Goal: Find contact information: Find contact information

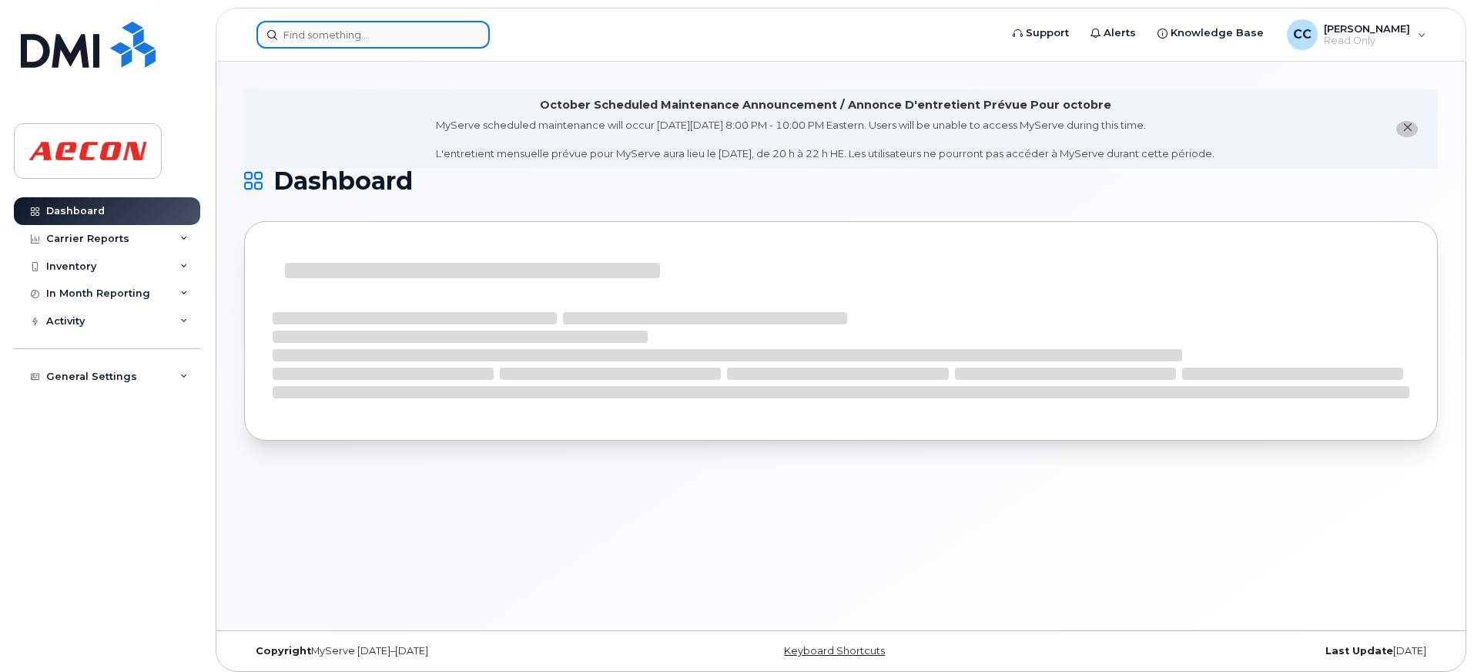
click at [357, 38] on input at bounding box center [372, 35] width 233 height 28
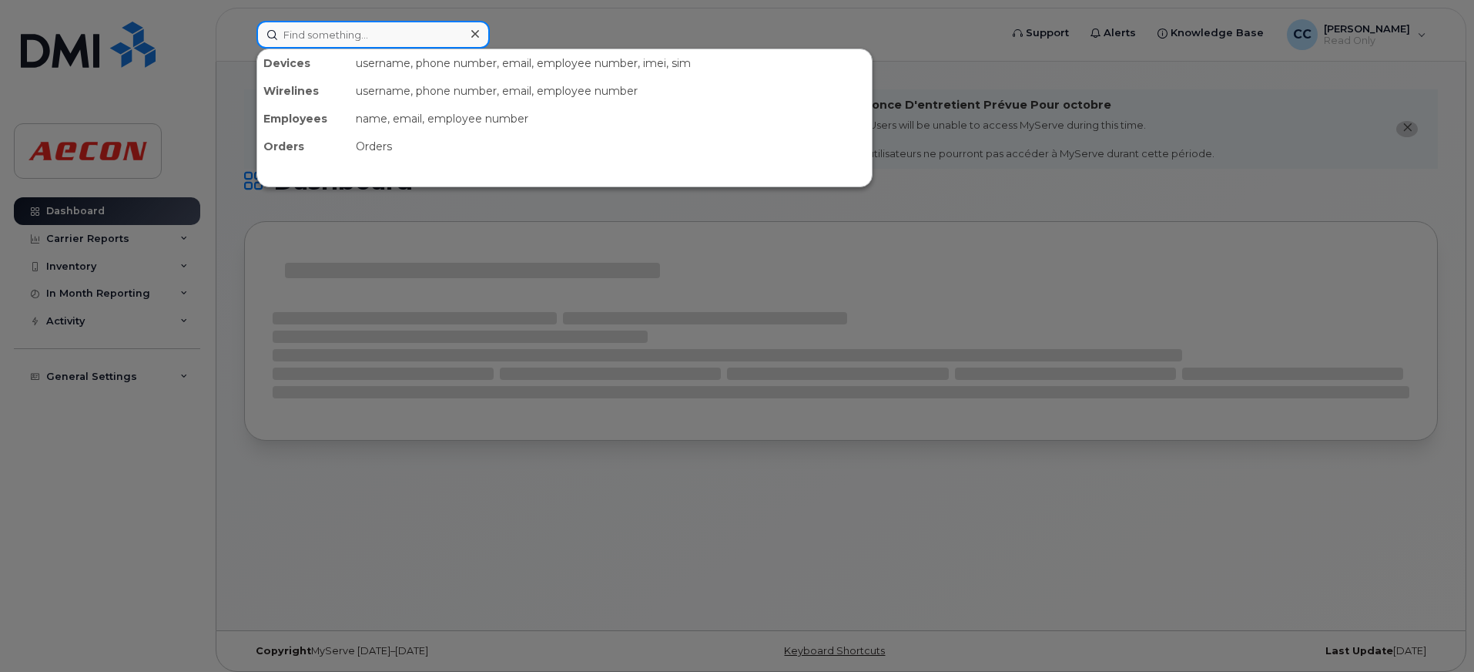
paste input "30045769"
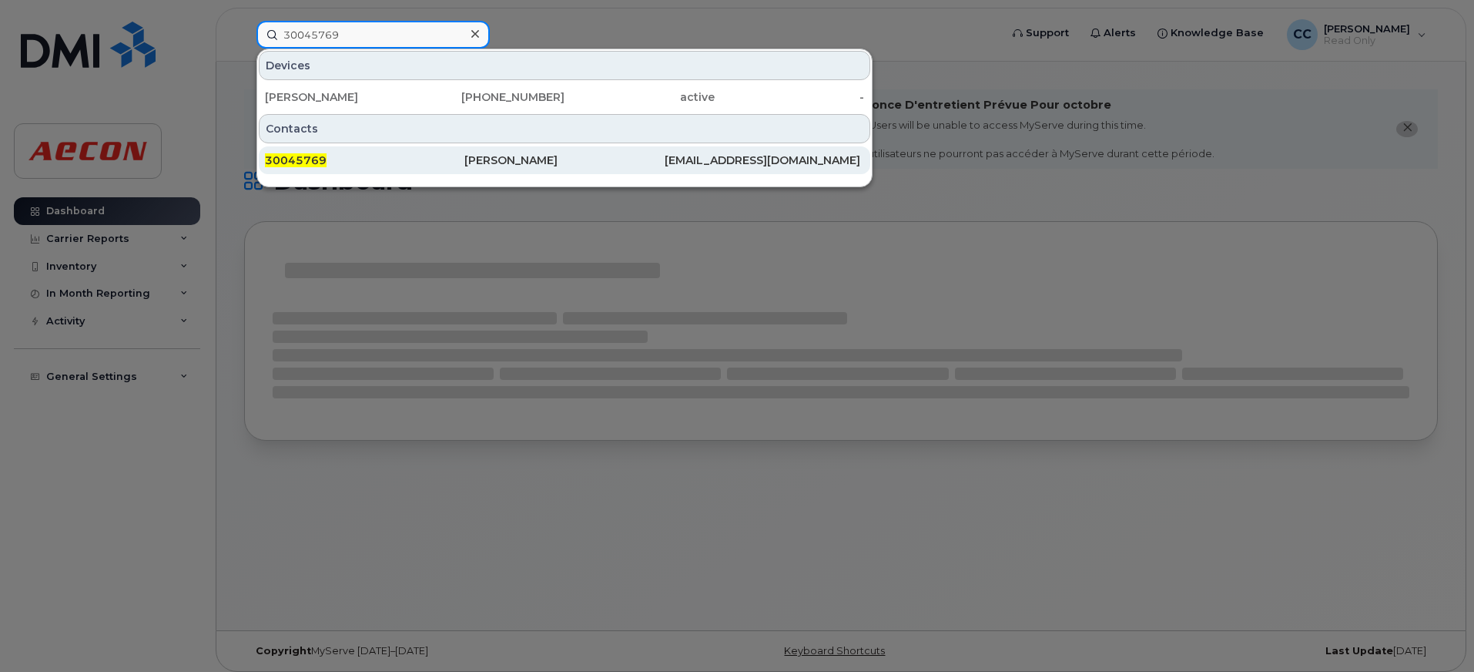
type input "30045769"
click at [400, 164] on div "30045769" at bounding box center [364, 159] width 199 height 15
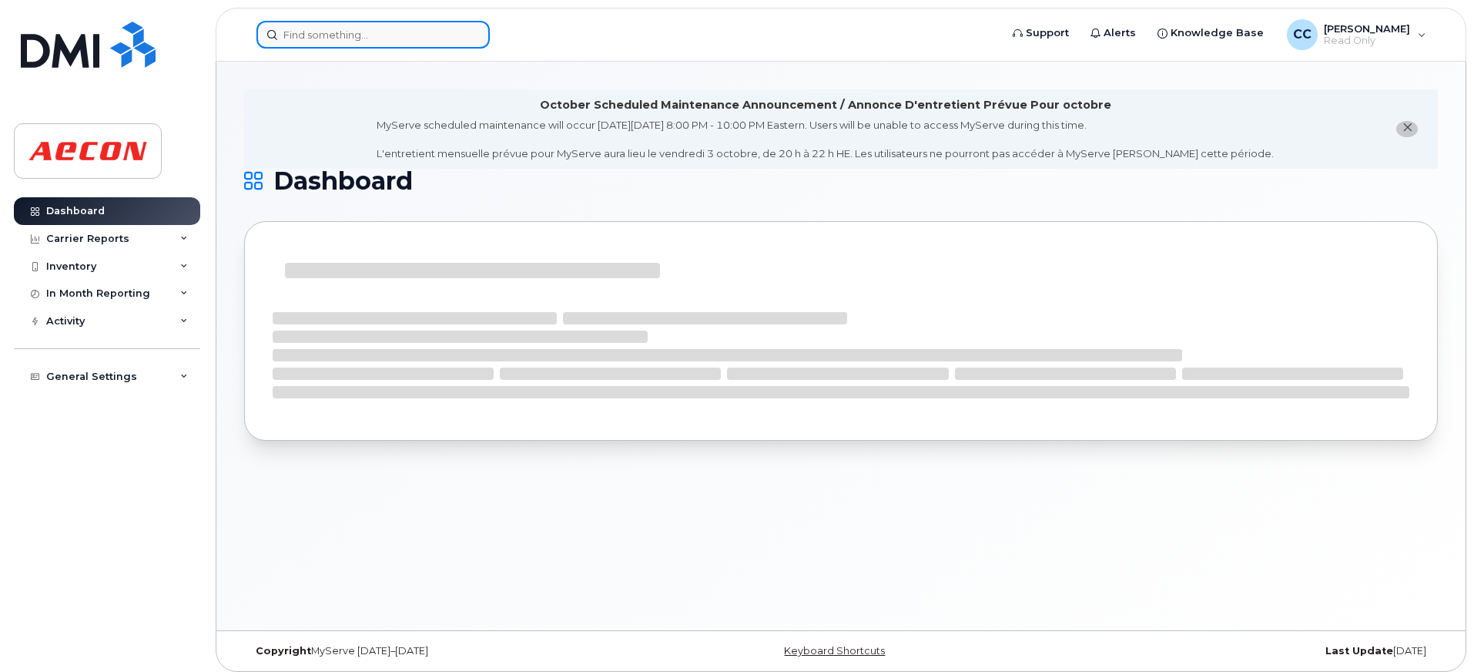
click at [317, 32] on input at bounding box center [372, 35] width 233 height 28
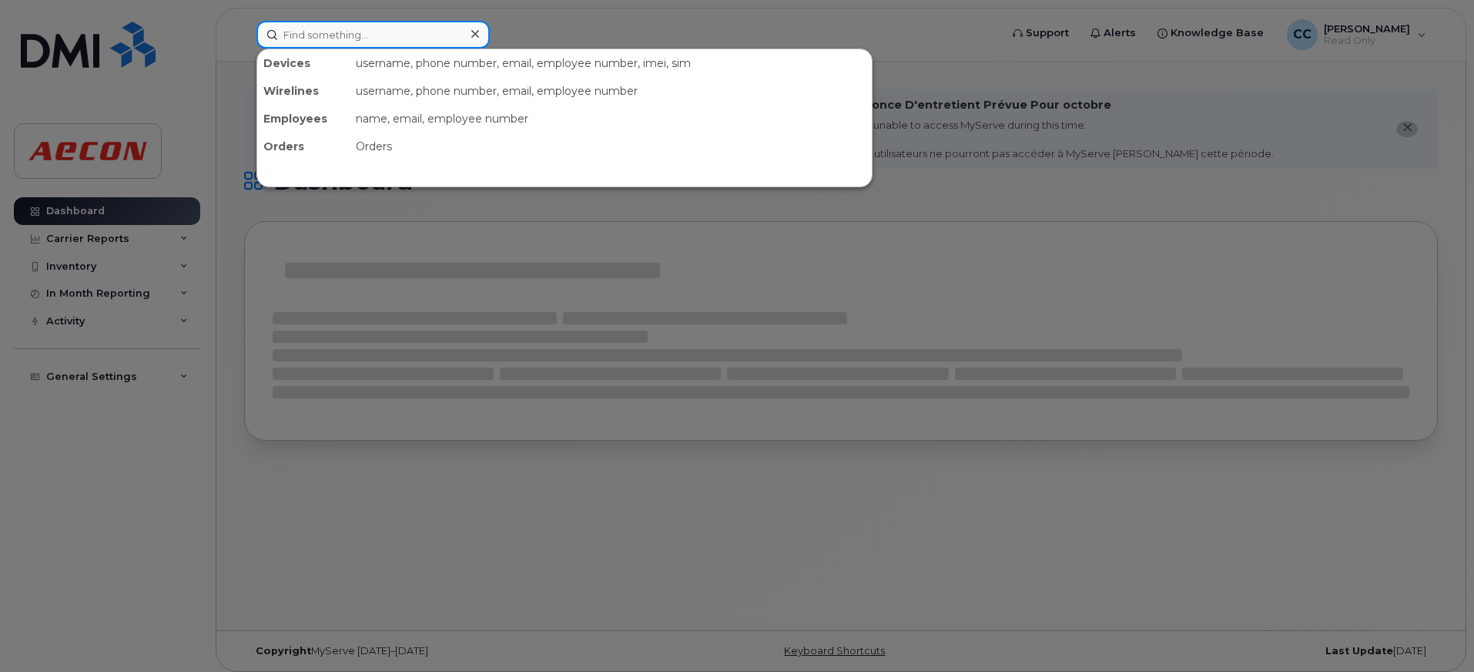
paste input "30045769"
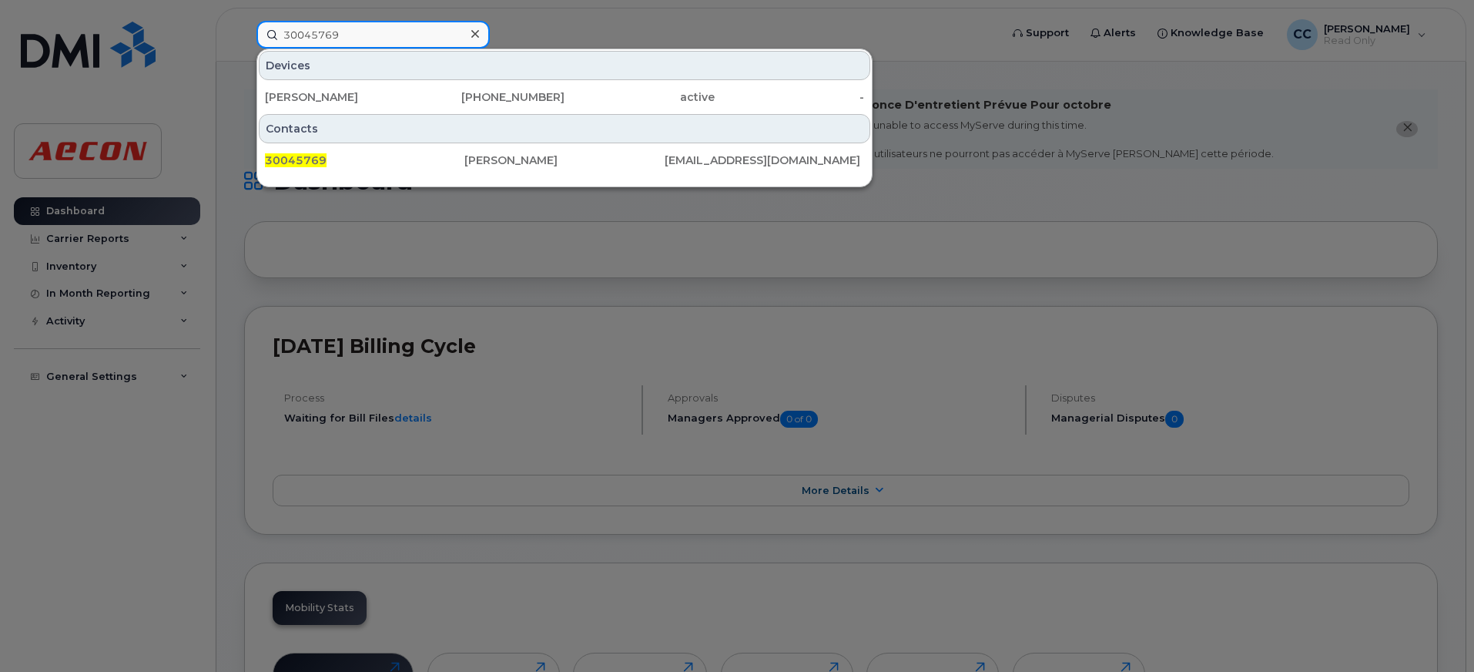
drag, startPoint x: 353, startPoint y: 40, endPoint x: 154, endPoint y: 18, distance: 200.7
click at [244, 21] on div "30045769 Devices Oussama Rezgui 343-551-8398 active - Contacts 30045769 Oussama…" at bounding box center [623, 35] width 758 height 28
paste input "223634"
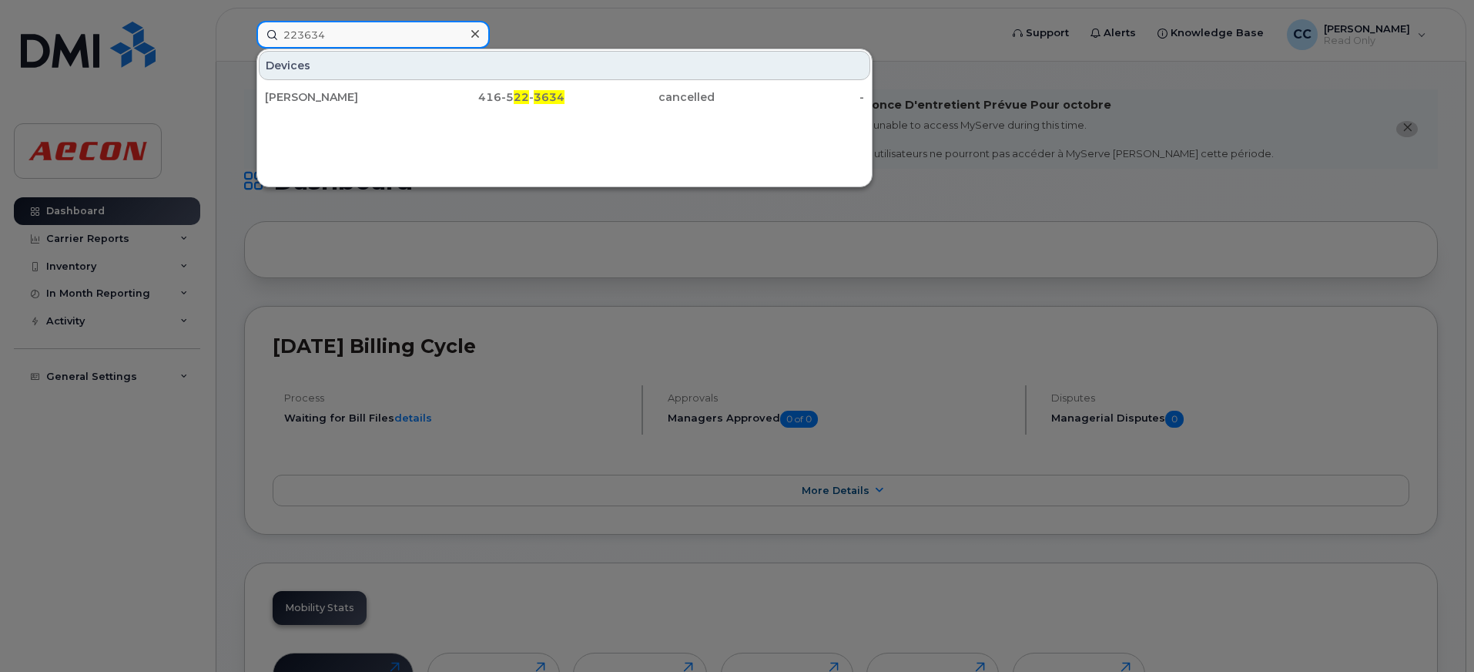
drag, startPoint x: 343, startPoint y: 39, endPoint x: 139, endPoint y: 36, distance: 204.9
click at [244, 36] on div "223634 Devices Rene Vinet 416-5 22 - 3634 cancelled -" at bounding box center [623, 35] width 758 height 28
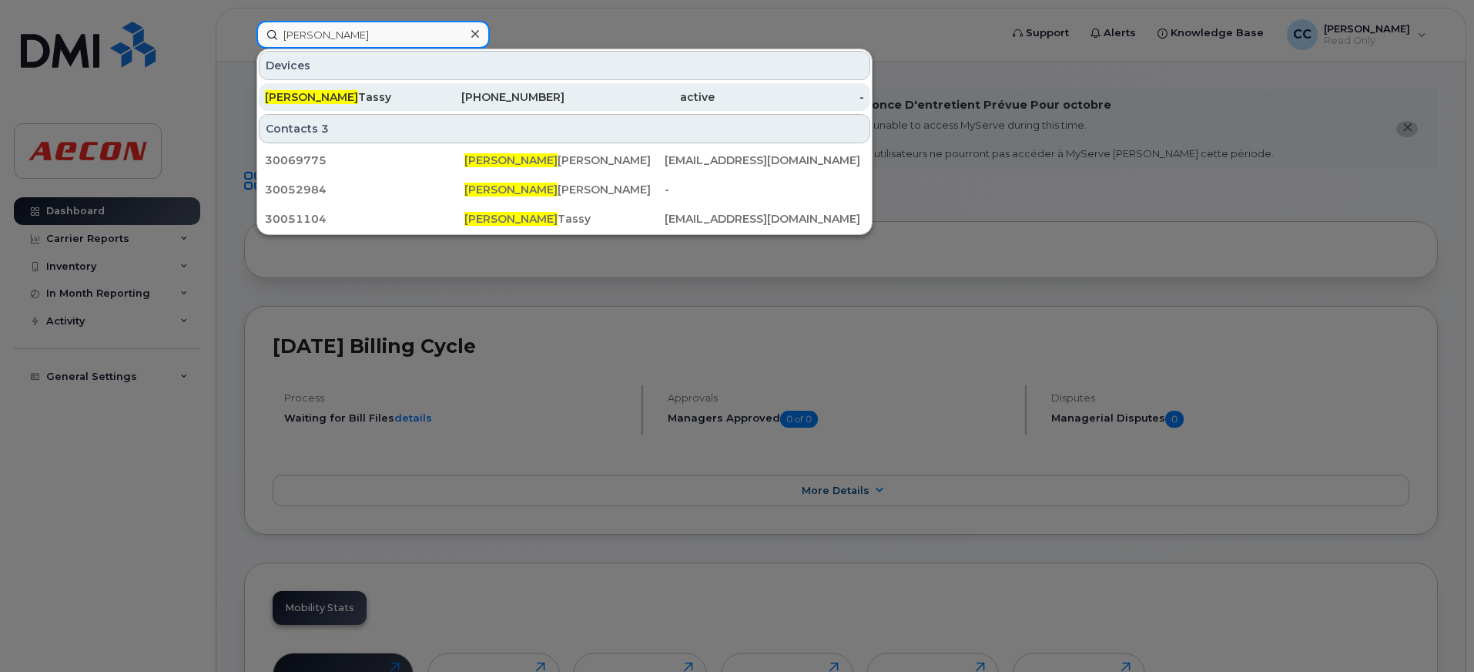
type input "fabiola"
click at [360, 91] on div "Fabiola Tassy" at bounding box center [340, 96] width 150 height 15
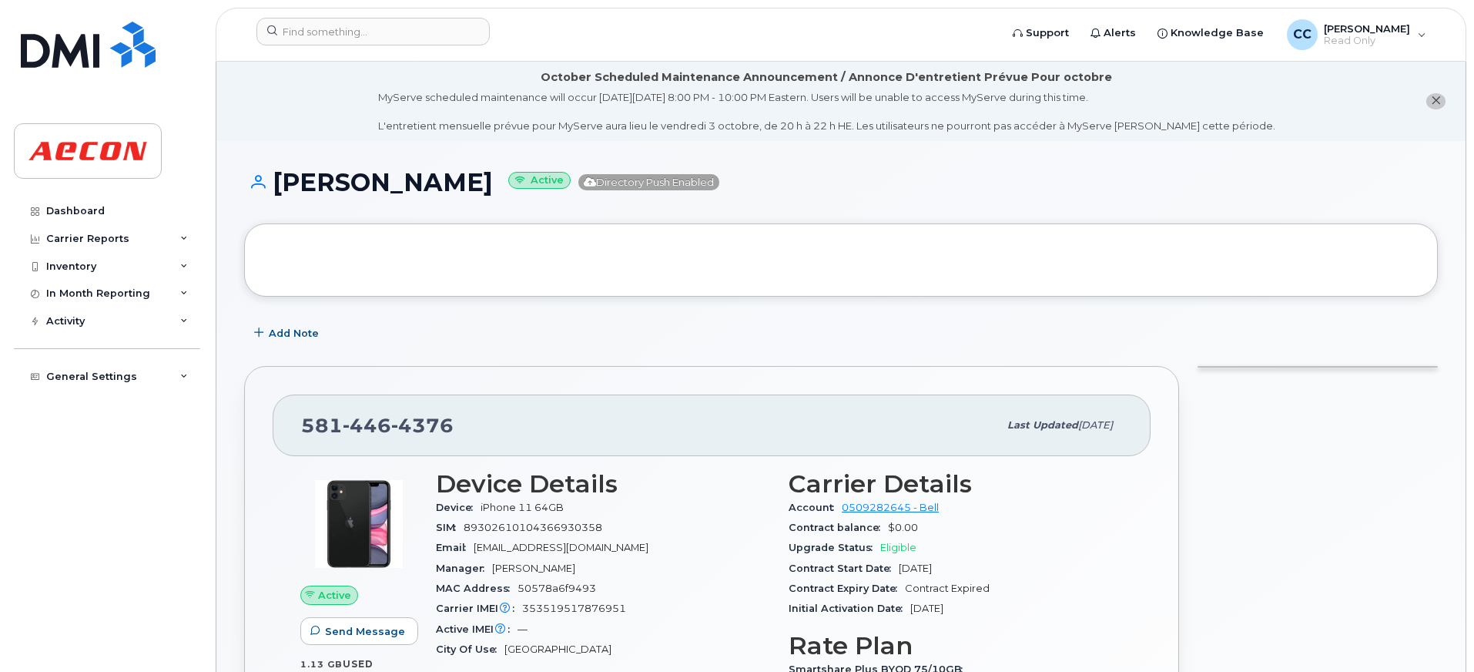
drag, startPoint x: 446, startPoint y: 193, endPoint x: 245, endPoint y: 194, distance: 201.0
click at [245, 194] on h1 "Fabiola Tassy Active Directory Push Enabled" at bounding box center [841, 182] width 1194 height 27
copy h1 "Fabiola Tassy"
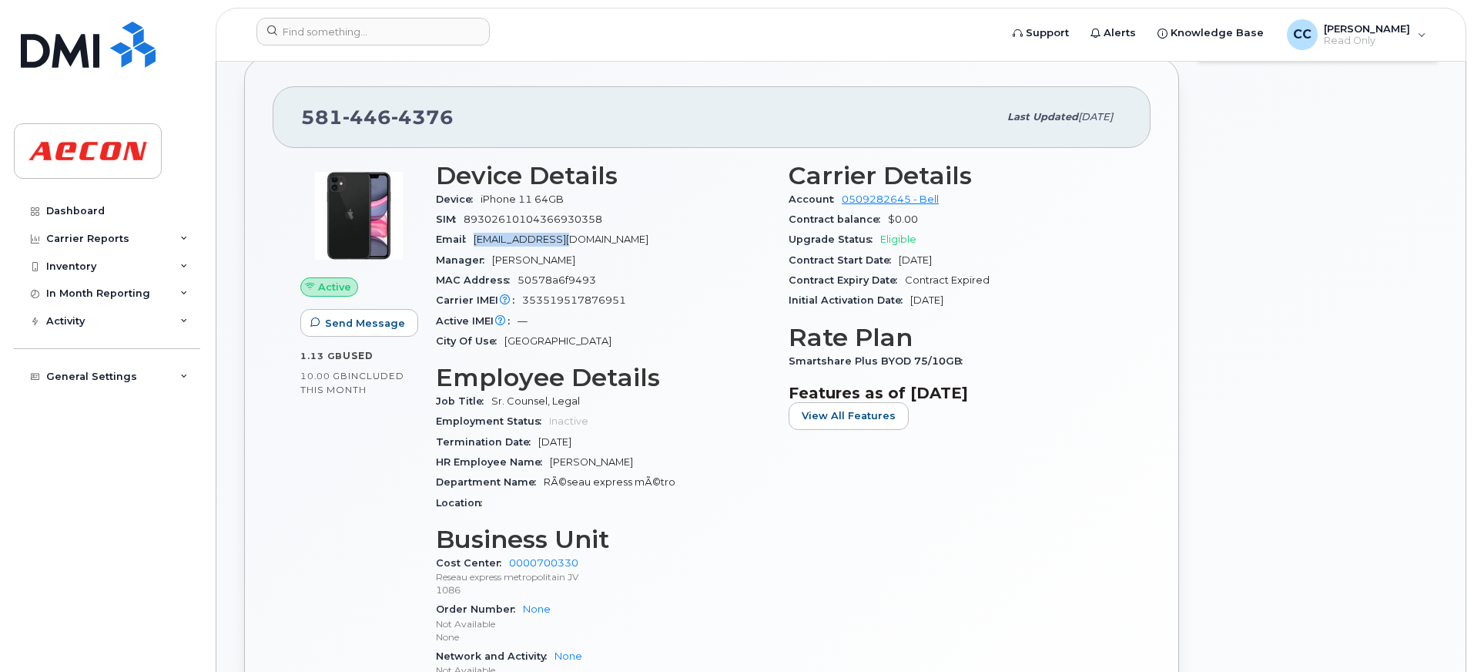
drag, startPoint x: 592, startPoint y: 244, endPoint x: 472, endPoint y: 238, distance: 120.3
click at [472, 238] on div "Email TASSYF@AECON.COM" at bounding box center [603, 240] width 334 height 20
copy span "TASSYF@AECON.COM"
